Goal: Information Seeking & Learning: Learn about a topic

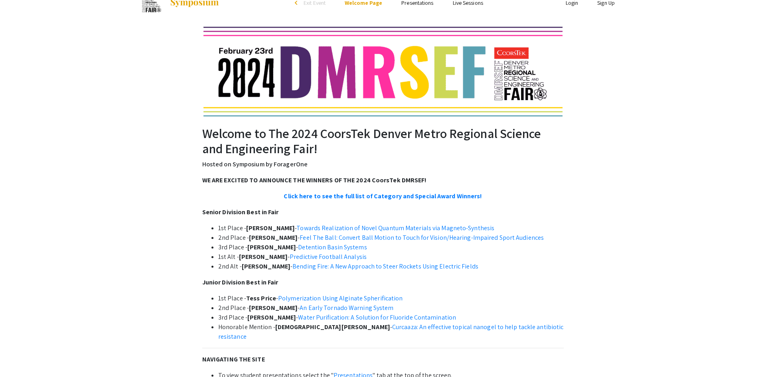
scroll to position [41, 0]
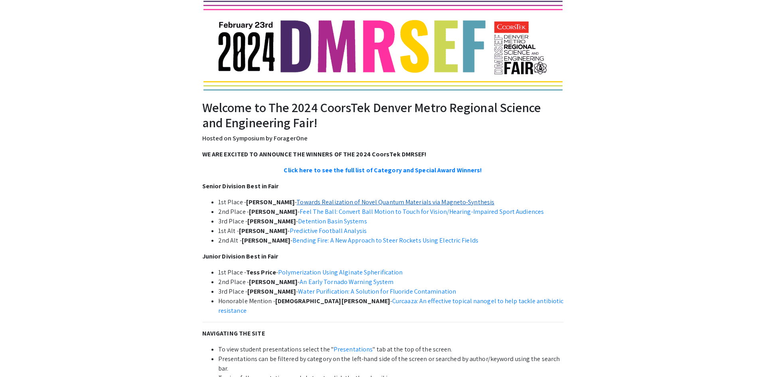
click at [465, 205] on link "Towards Realization of Novel Quantum Materials via Magneto-Synthesis" at bounding box center [395, 202] width 198 height 8
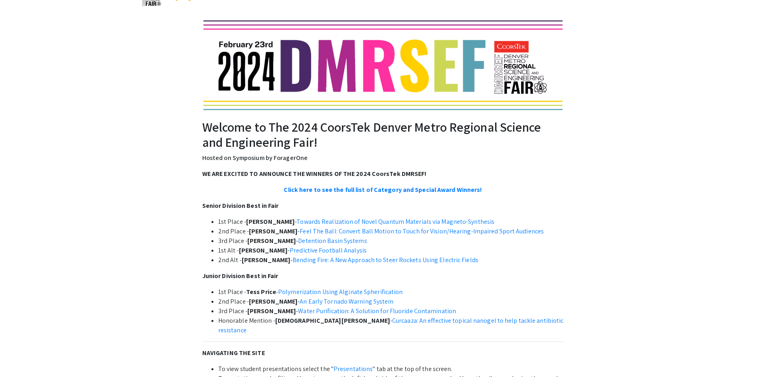
scroll to position [22, 0]
click at [399, 231] on link "Feel The Ball: Convert Ball Motion to Touch for Vision/Hearing-Impaired Sport A…" at bounding box center [422, 231] width 244 height 8
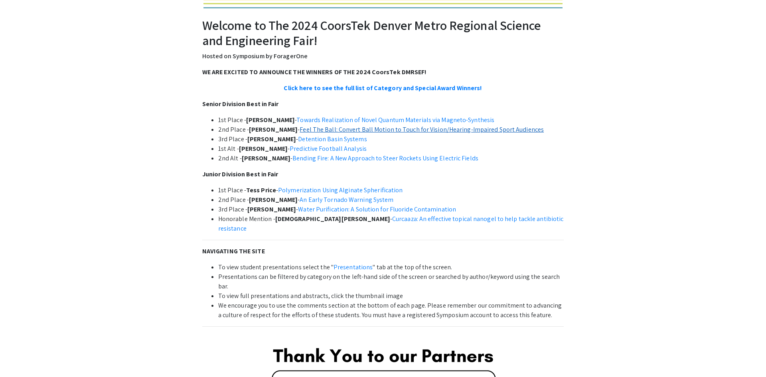
scroll to position [125, 0]
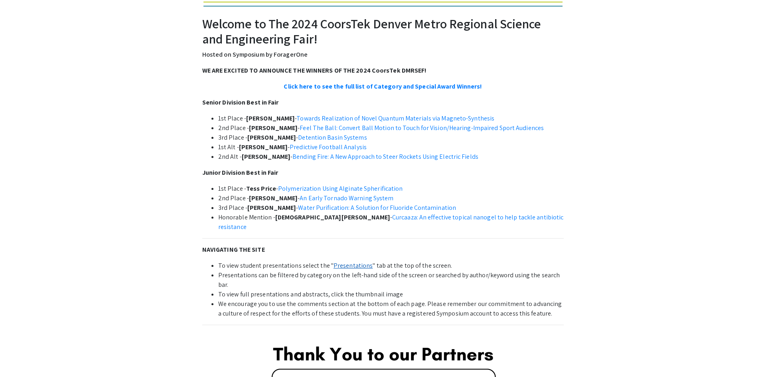
click at [336, 261] on link "Presentations" at bounding box center [353, 265] width 39 height 8
click at [349, 137] on link "Detention Basin Systems" at bounding box center [332, 137] width 69 height 8
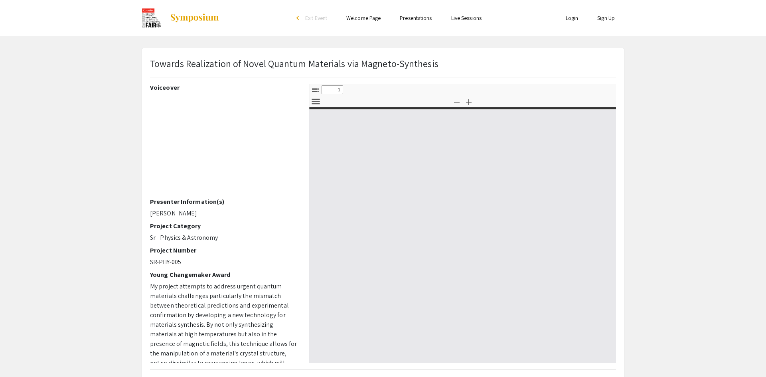
select select "custom"
type input "0"
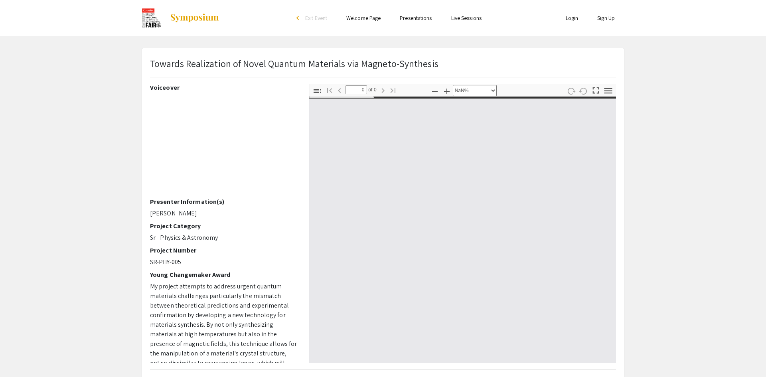
select select "auto"
type input "1"
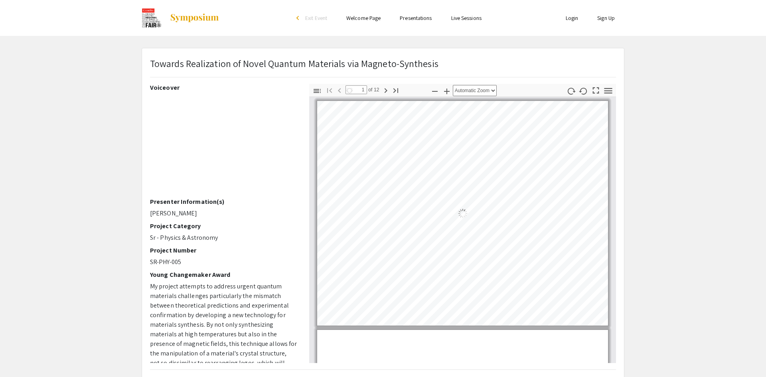
select select "auto"
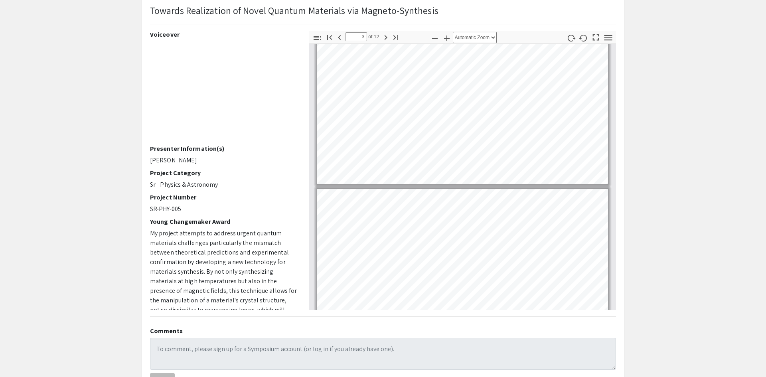
scroll to position [564, 0]
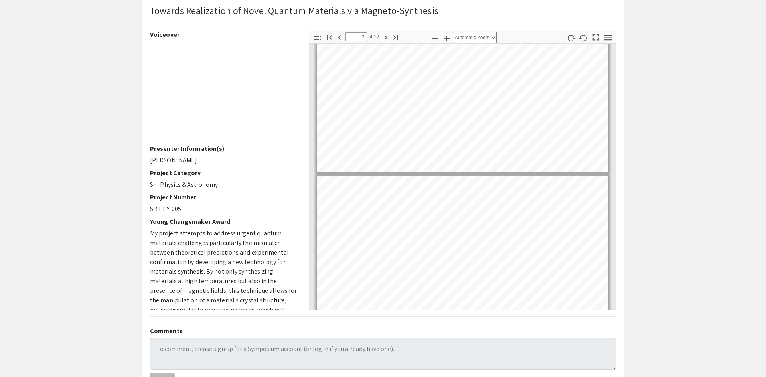
type input "4"
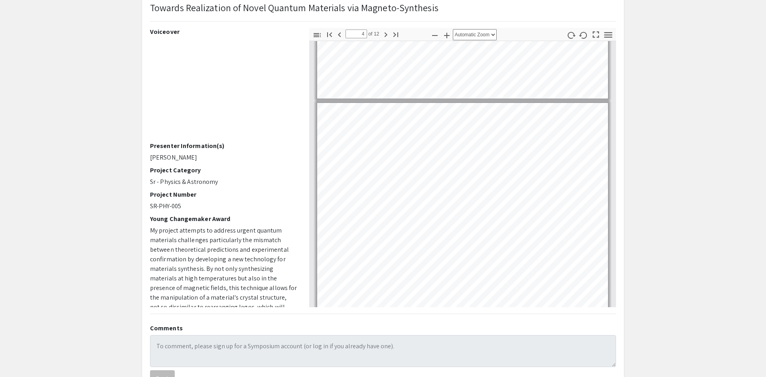
scroll to position [630, 0]
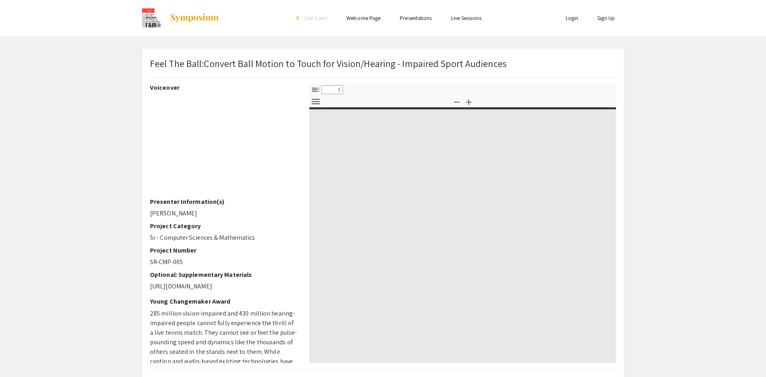
select select "custom"
type input "0"
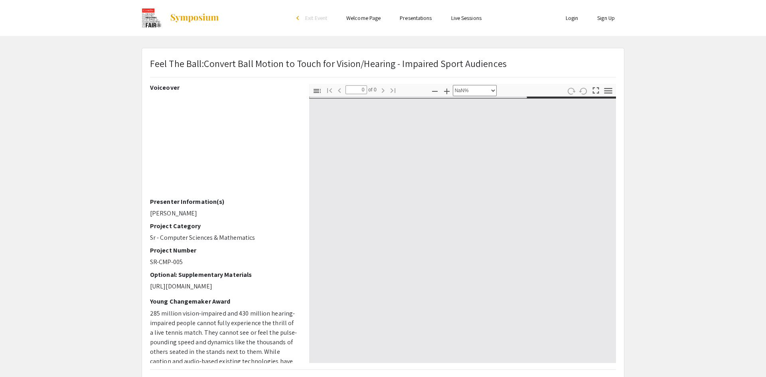
select select "auto"
type input "1"
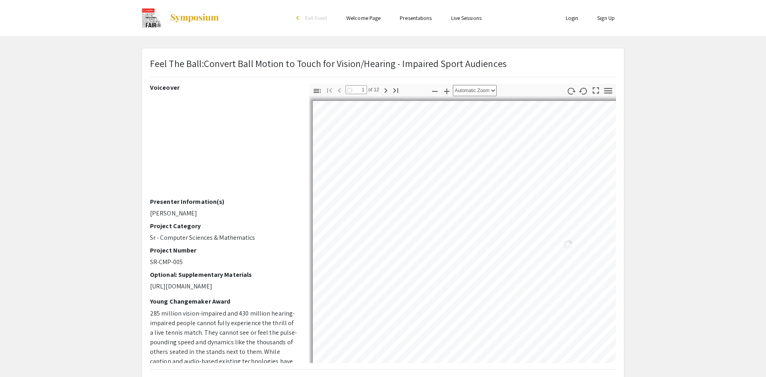
select select "auto"
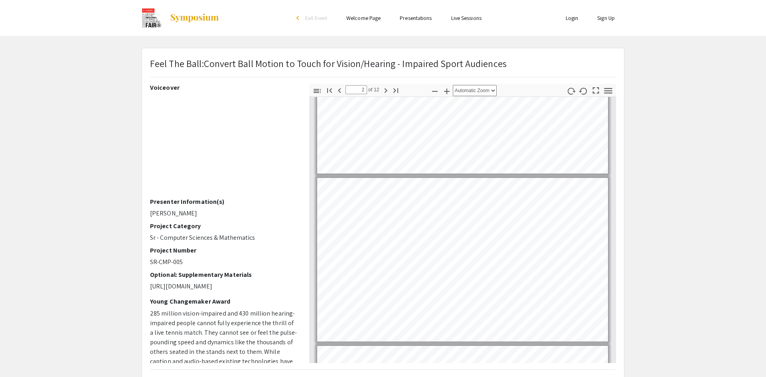
scroll to position [95, 0]
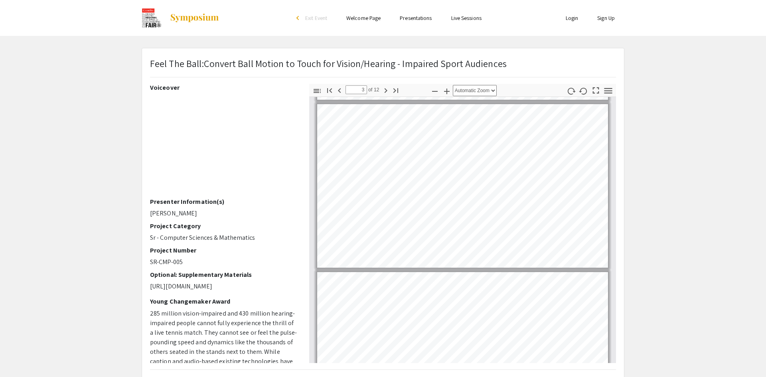
type input "4"
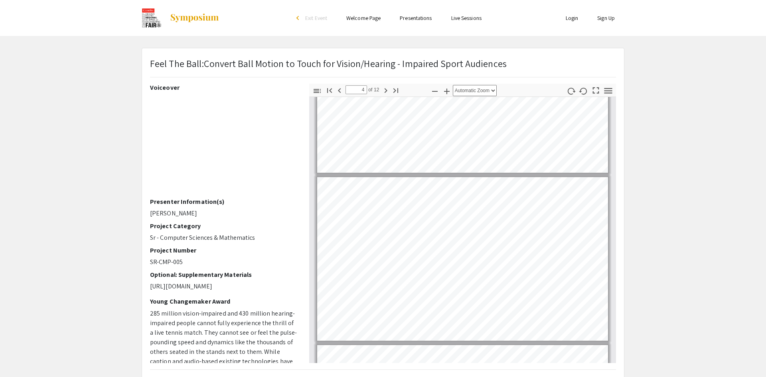
scroll to position [431, 0]
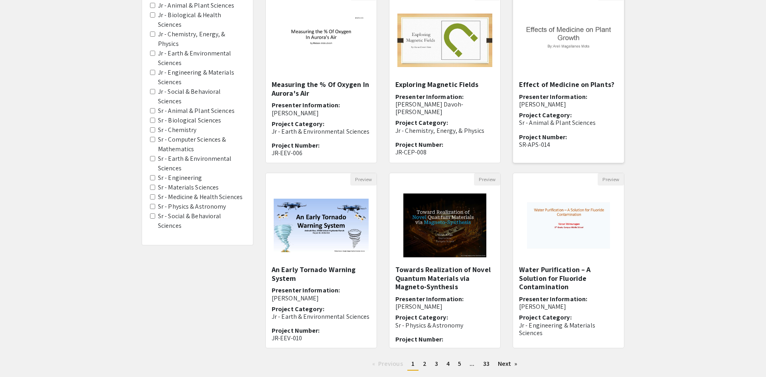
scroll to position [101, 0]
click at [450, 276] on h5 "Towards Realization of Novel Quantum Materials via Magneto-Synthesis" at bounding box center [444, 278] width 99 height 26
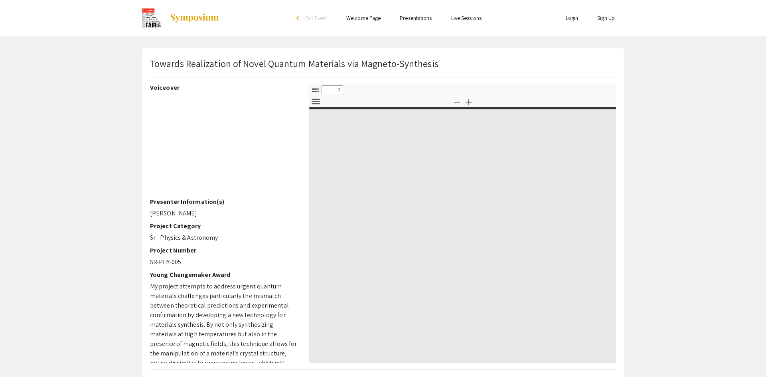
select select "custom"
type input "0"
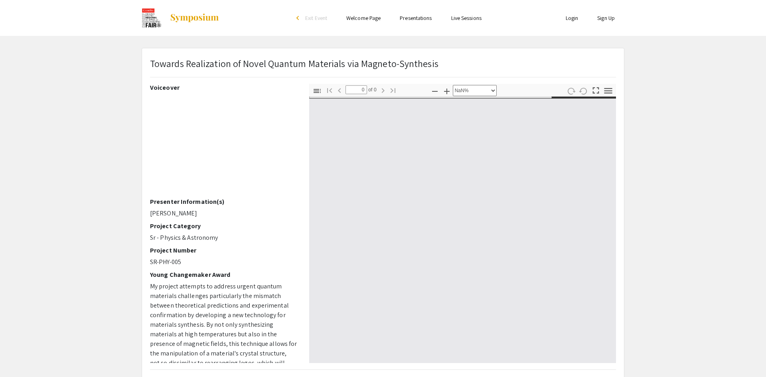
select select "auto"
type input "1"
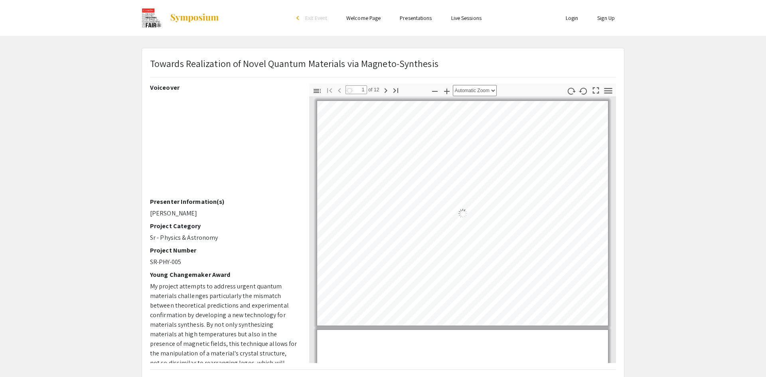
select select "auto"
click at [386, 89] on icon "button" at bounding box center [385, 90] width 3 height 5
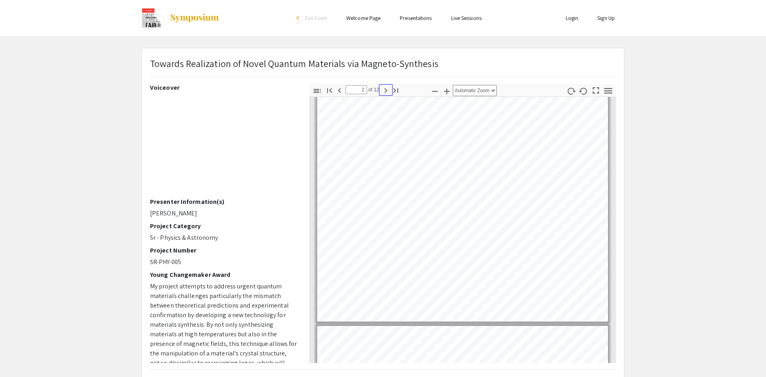
click at [386, 89] on icon "button" at bounding box center [385, 90] width 3 height 5
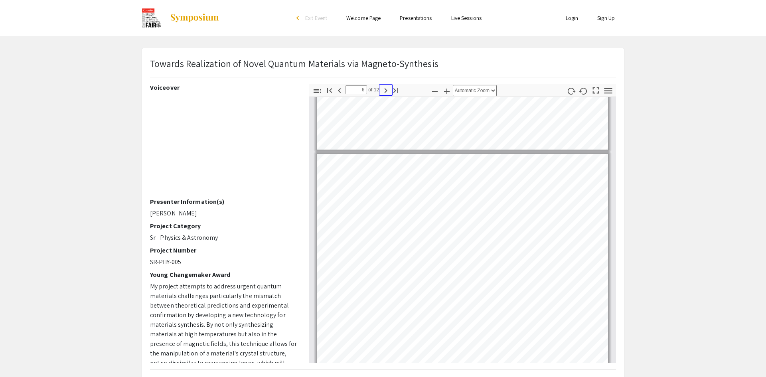
scroll to position [1101, 0]
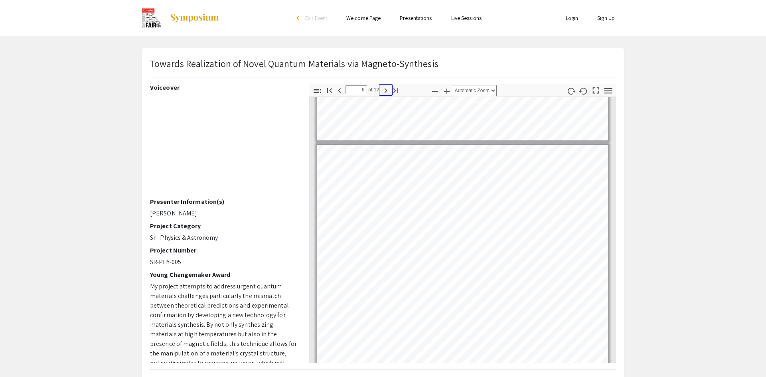
click at [387, 93] on icon "button" at bounding box center [386, 91] width 10 height 10
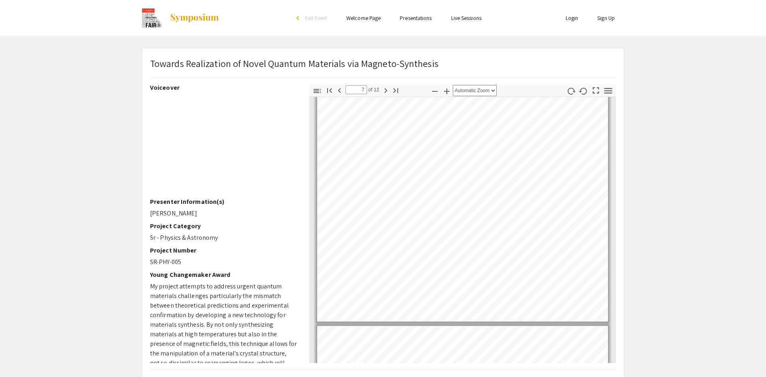
drag, startPoint x: 297, startPoint y: 153, endPoint x: 294, endPoint y: 193, distance: 40.4
click at [294, 193] on div "Voiceover Presenter Information(s) Tristan Cao Project Category Sr - Physics & …" at bounding box center [223, 223] width 147 height 279
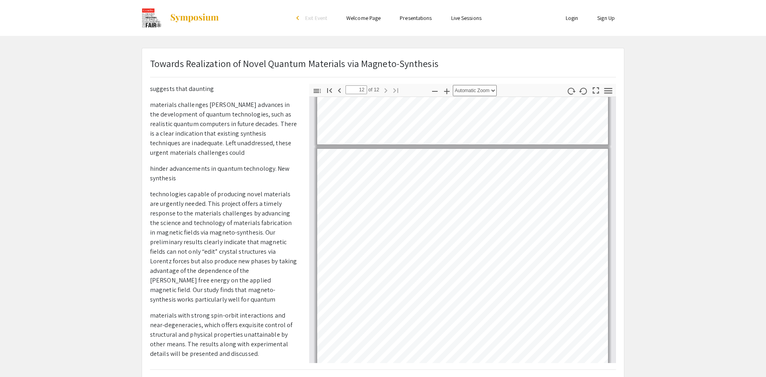
scroll to position [2485, 0]
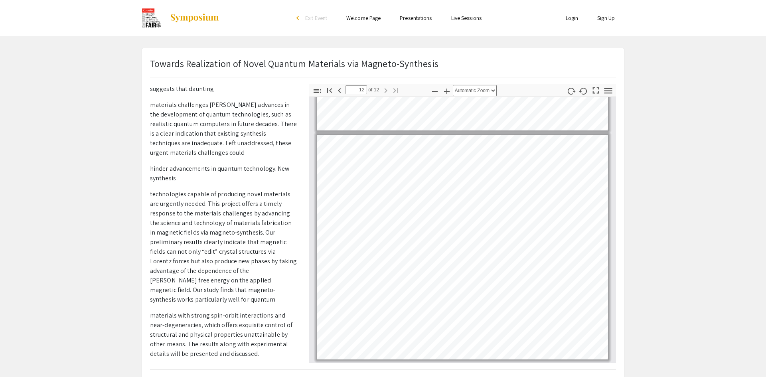
click at [301, 360] on div "Voiceover Presenter Information(s) Tristan Cao Project Category Sr - Physics & …" at bounding box center [223, 223] width 159 height 279
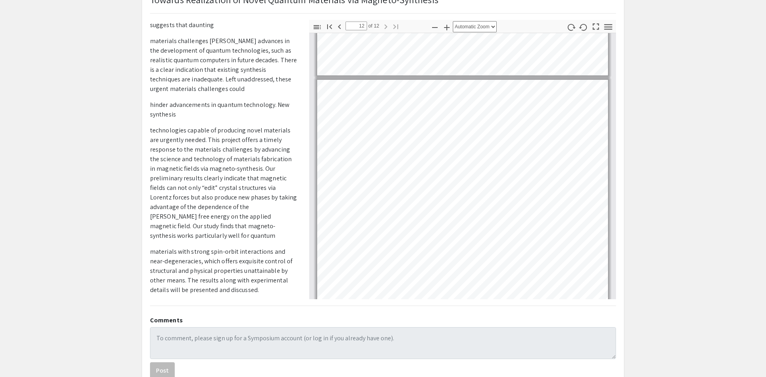
scroll to position [118, 0]
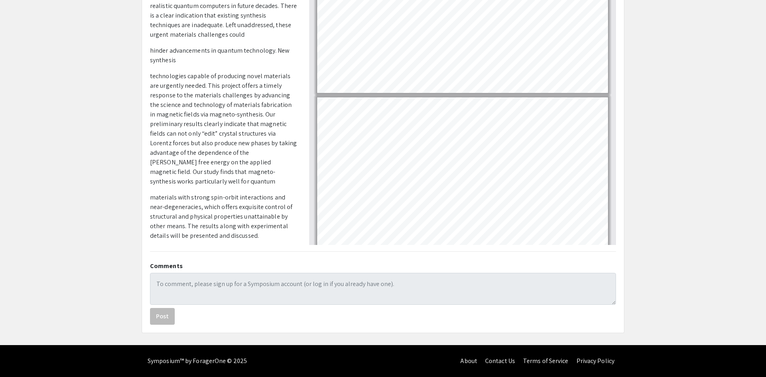
type input "10"
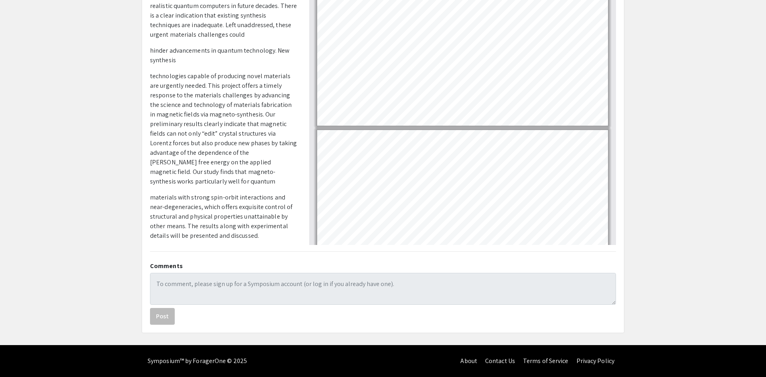
scroll to position [2138, 0]
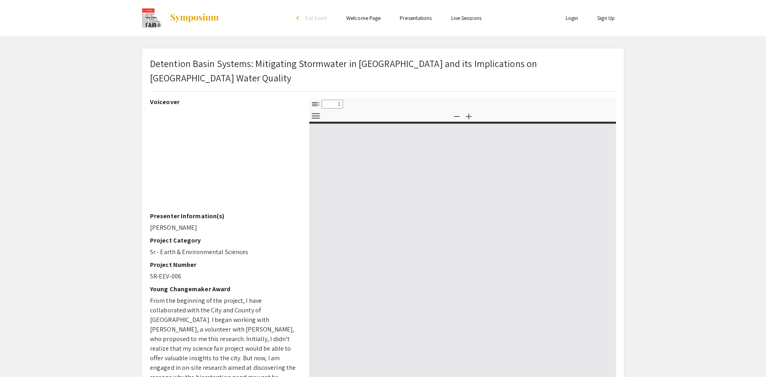
select select "custom"
type input "0"
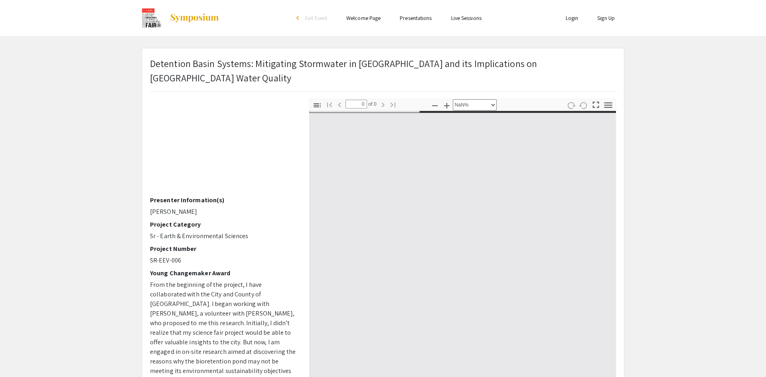
select select "auto"
type input "1"
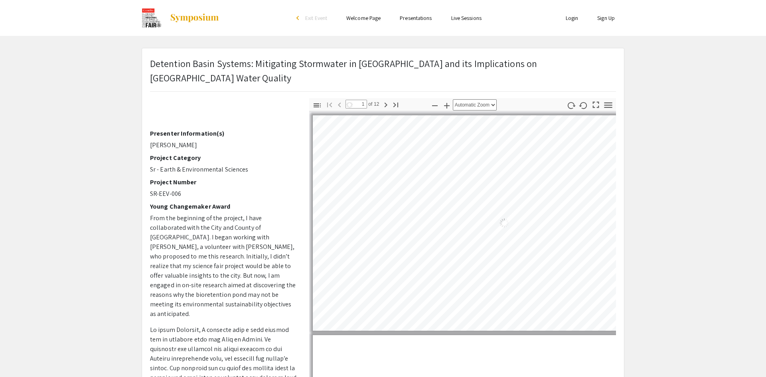
scroll to position [85, 0]
select select "auto"
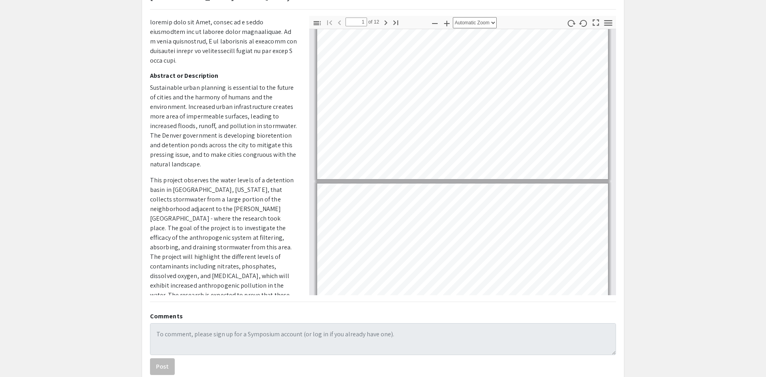
scroll to position [83, 0]
